Goal: Find specific page/section: Find specific page/section

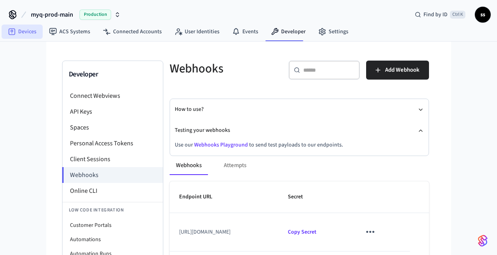
click at [28, 31] on link "Devices" at bounding box center [22, 32] width 41 height 14
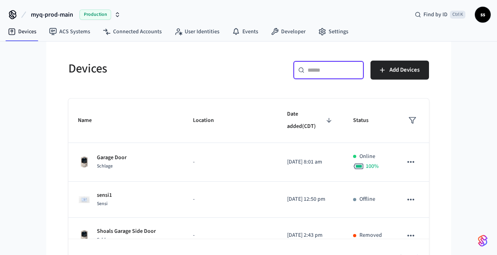
click at [325, 70] on input "text" at bounding box center [333, 70] width 51 height 8
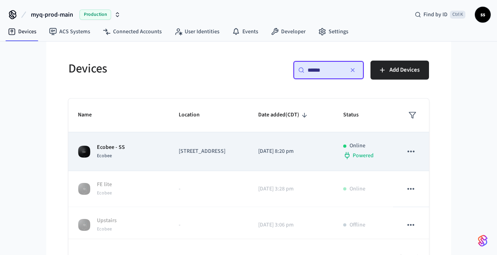
type input "******"
click at [179, 155] on p "300 Windsor Drive, Oak Brook, IL, 60523, US" at bounding box center [209, 151] width 60 height 8
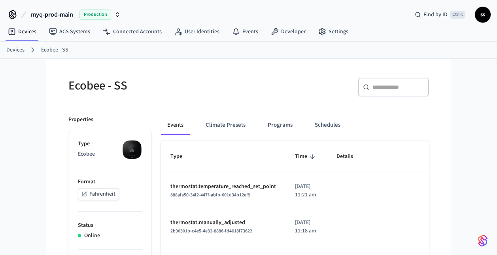
click at [82, 15] on span "Production" at bounding box center [95, 14] width 32 height 10
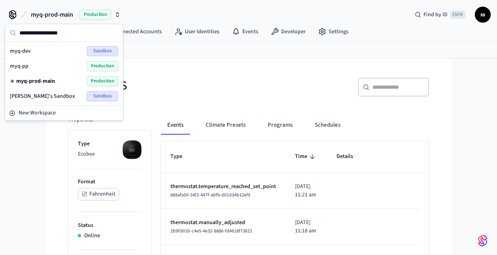
click at [53, 68] on div "myq-pp Production" at bounding box center [64, 66] width 108 height 10
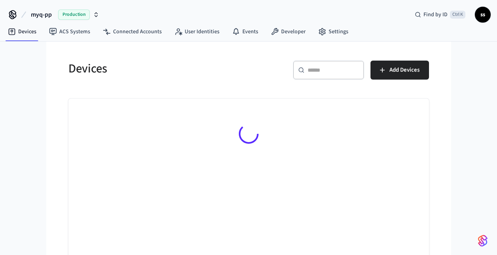
click at [307, 71] on div "​ ​" at bounding box center [328, 69] width 71 height 19
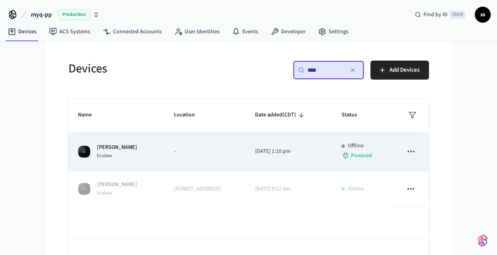
type input "****"
click at [183, 153] on p "-" at bounding box center [205, 151] width 62 height 8
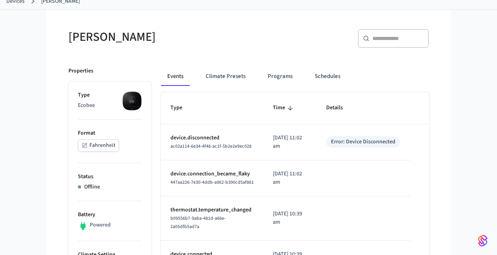
scroll to position [49, 0]
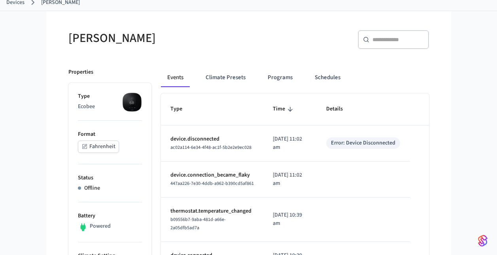
scroll to position [75, 0]
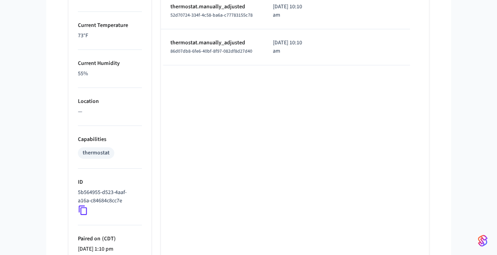
scroll to position [476, 0]
click at [82, 212] on icon at bounding box center [83, 209] width 10 height 10
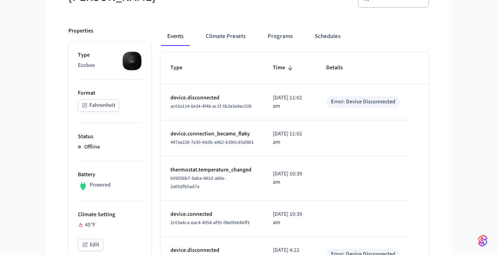
scroll to position [0, 0]
